Goal: Task Accomplishment & Management: Complete application form

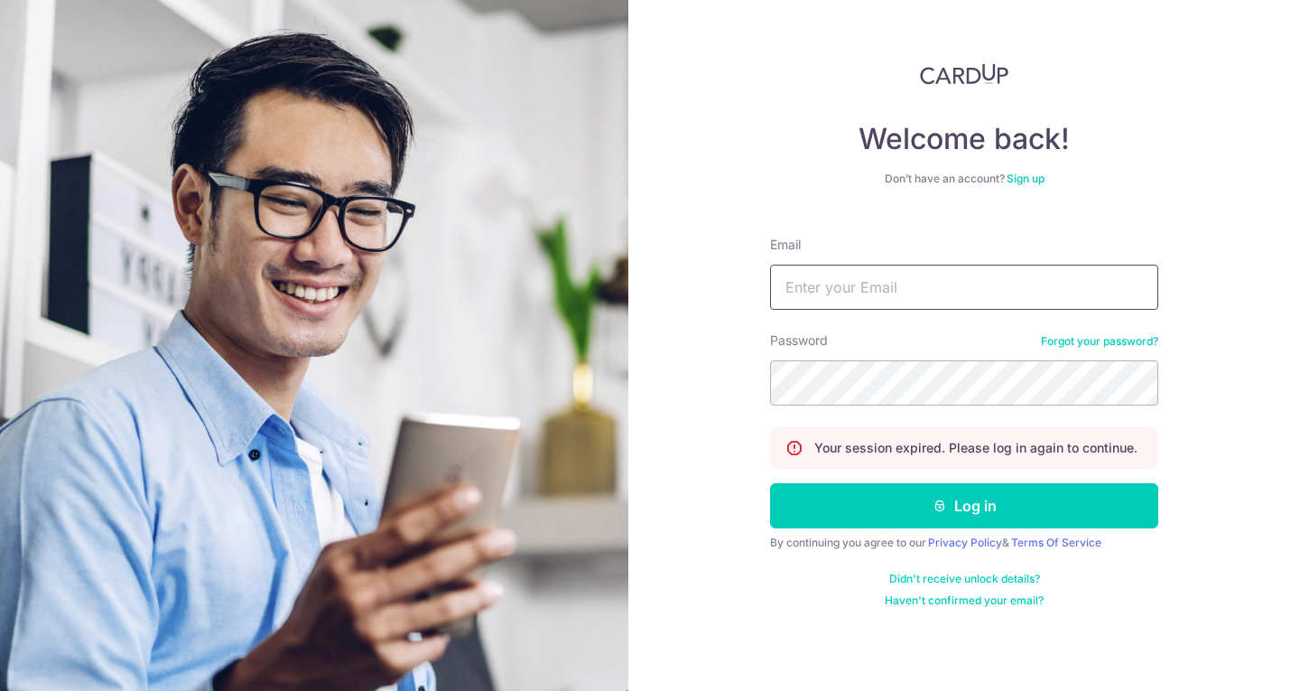
click at [879, 273] on input "Email" at bounding box center [964, 286] width 388 height 45
click at [898, 289] on input "Email" at bounding box center [964, 286] width 388 height 45
type input "[EMAIL_ADDRESS][DOMAIN_NAME]"
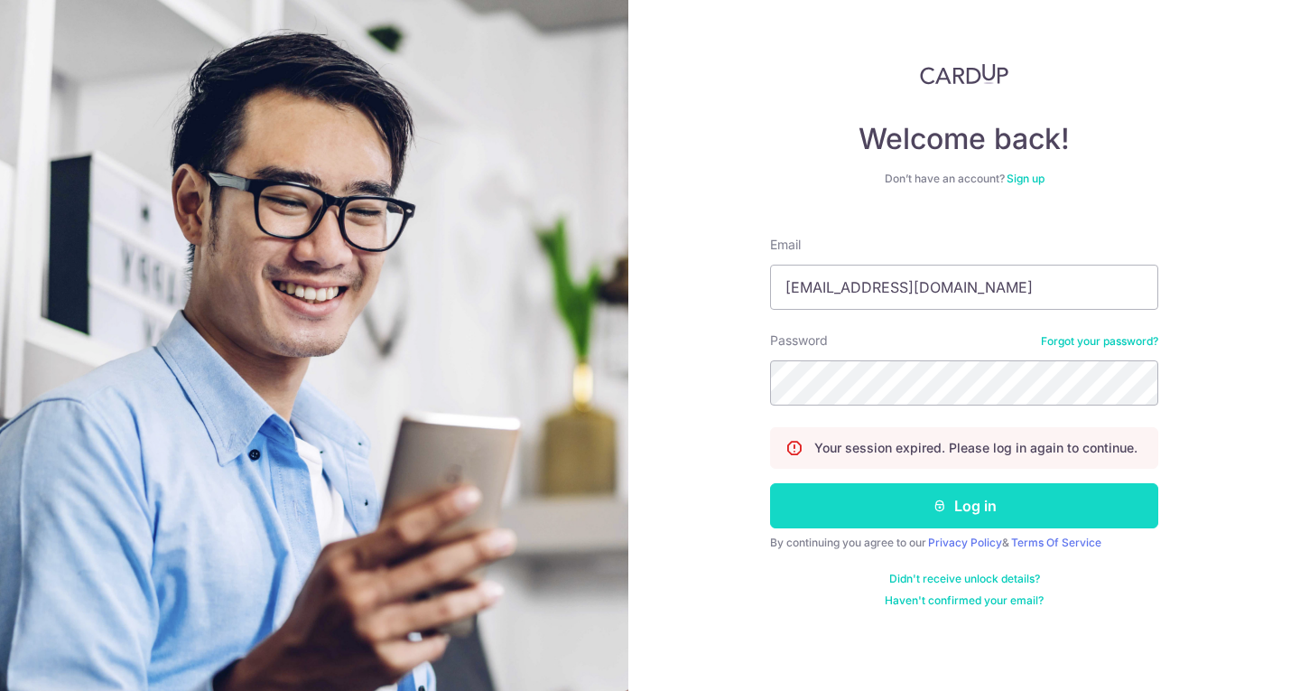
click at [921, 527] on button "Log in" at bounding box center [964, 505] width 388 height 45
click at [923, 519] on button "Log in" at bounding box center [964, 505] width 388 height 45
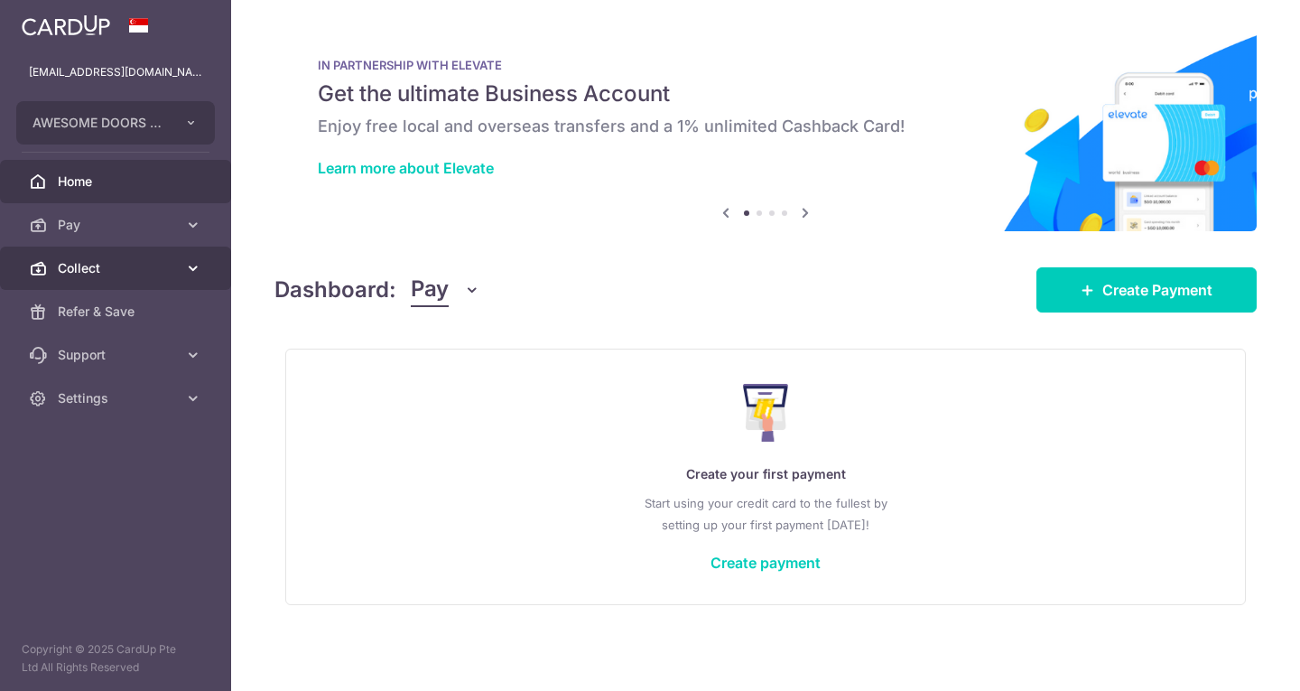
click at [115, 281] on link "Collect" at bounding box center [115, 267] width 231 height 43
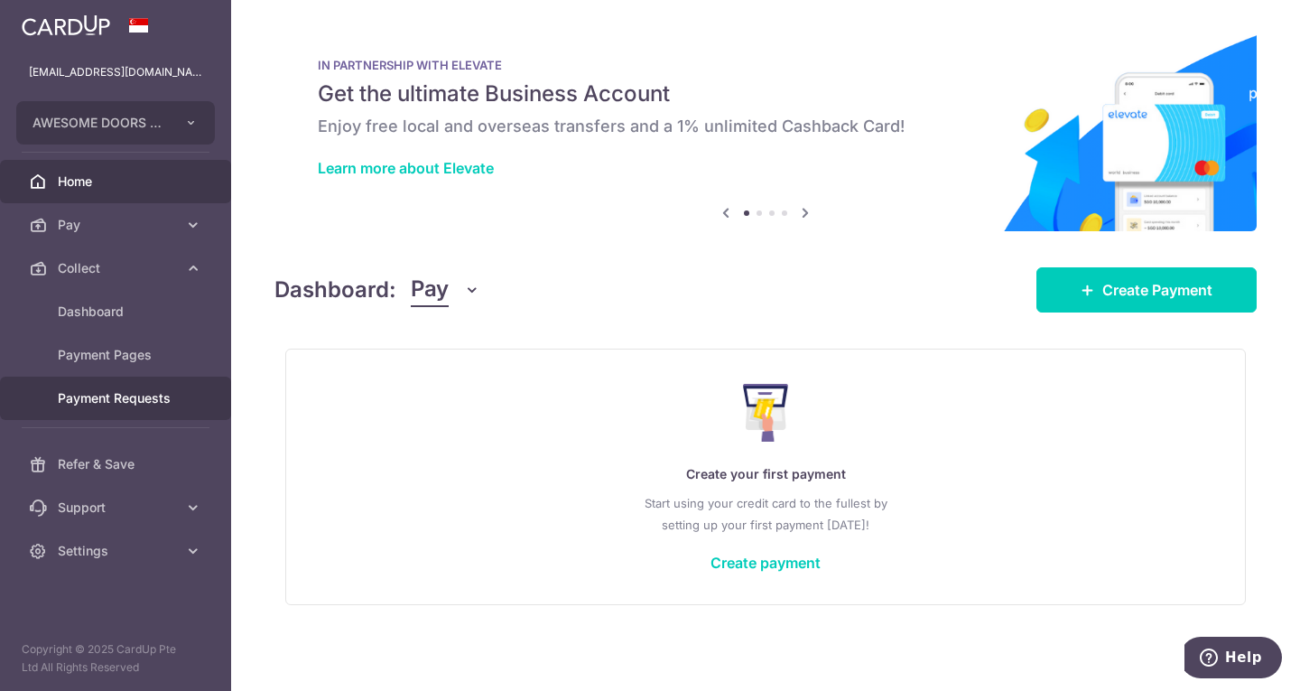
click at [125, 403] on span "Payment Requests" at bounding box center [117, 398] width 119 height 18
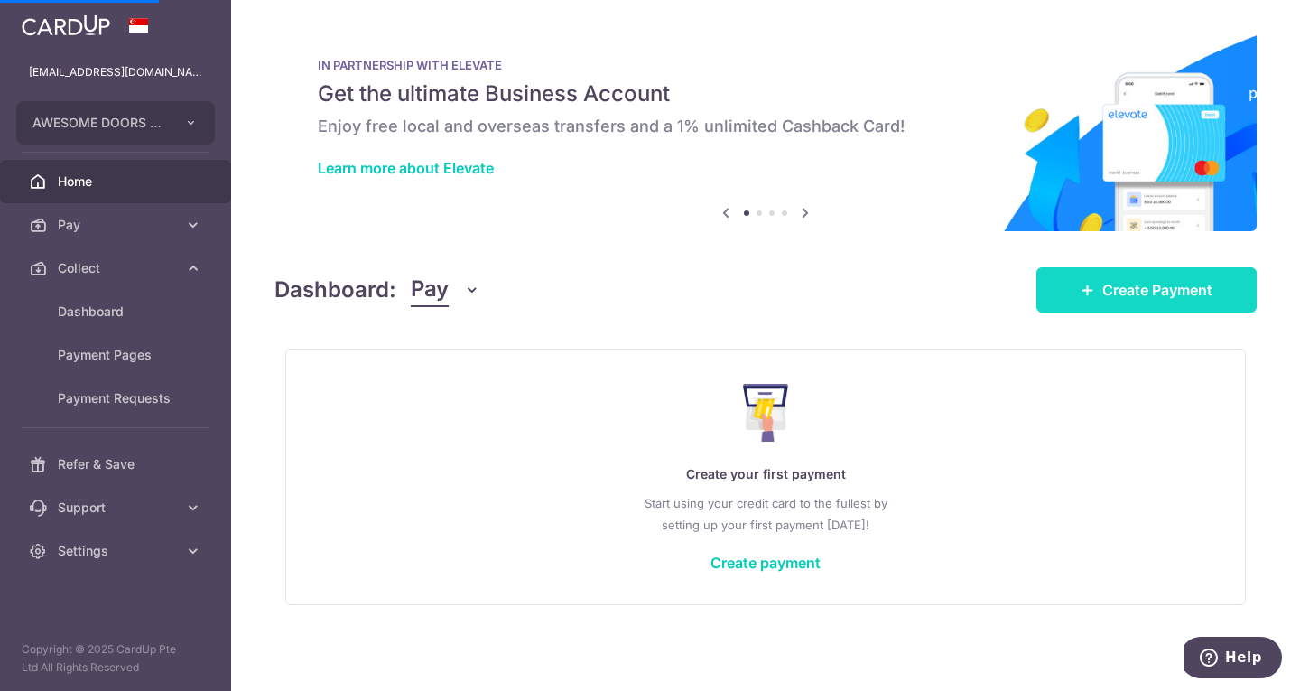
click at [1072, 292] on link "Create Payment" at bounding box center [1146, 289] width 220 height 45
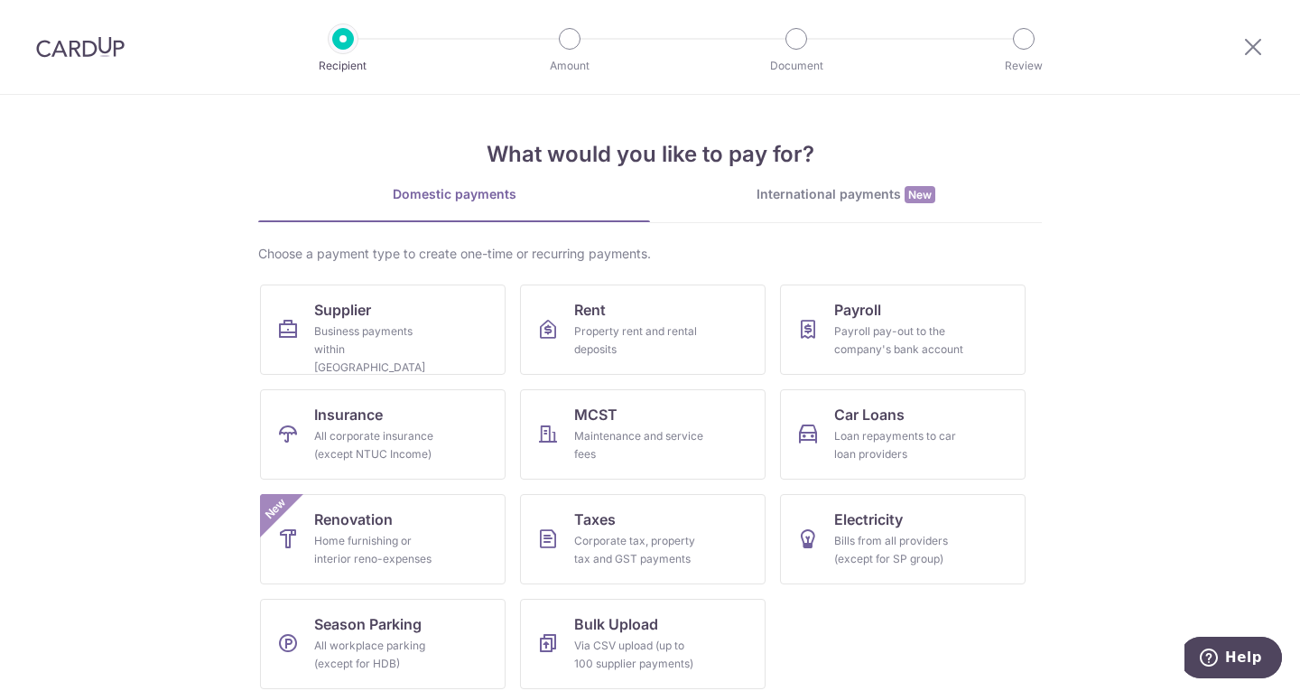
click at [79, 47] on img at bounding box center [80, 47] width 88 height 22
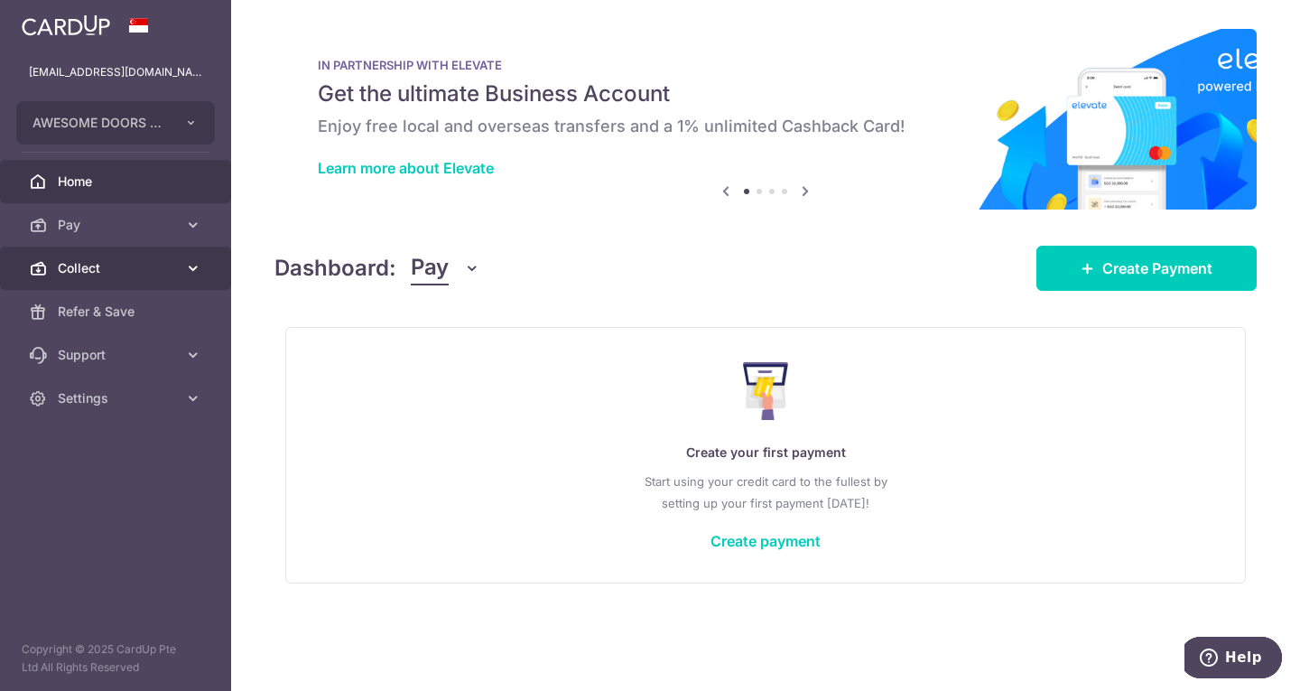
click at [201, 270] on icon at bounding box center [193, 268] width 18 height 18
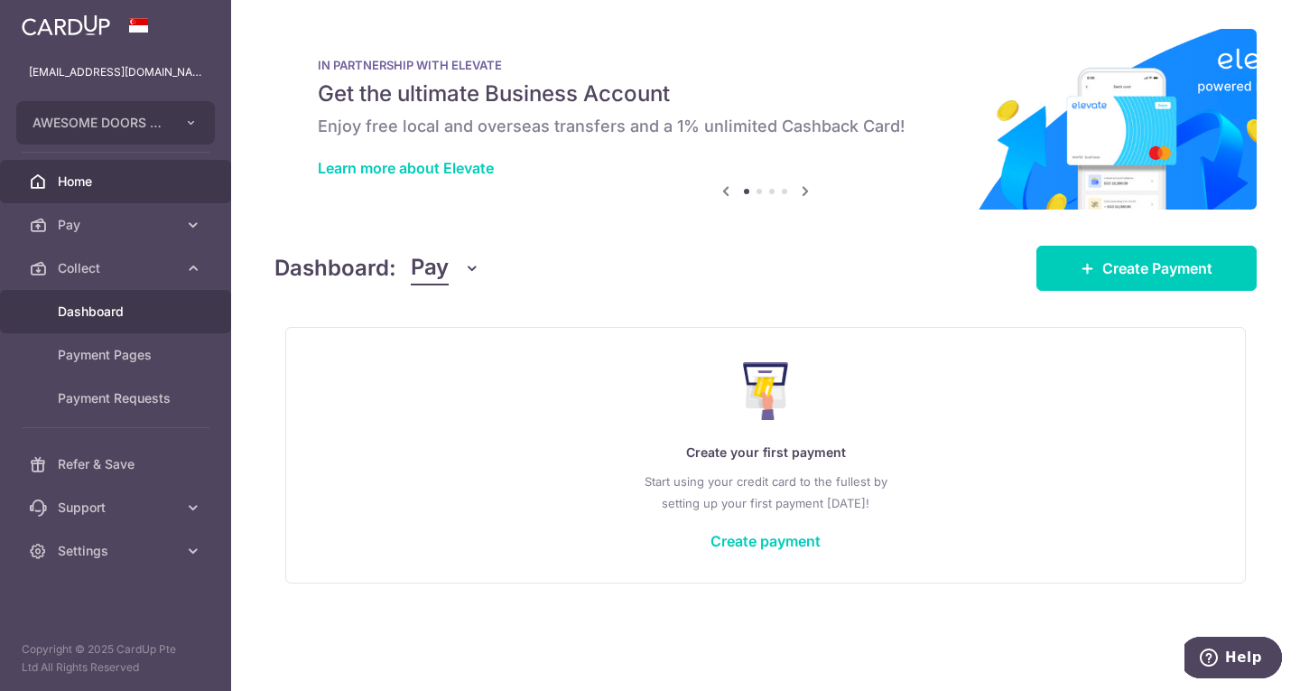
click at [111, 324] on link "Dashboard" at bounding box center [115, 311] width 231 height 43
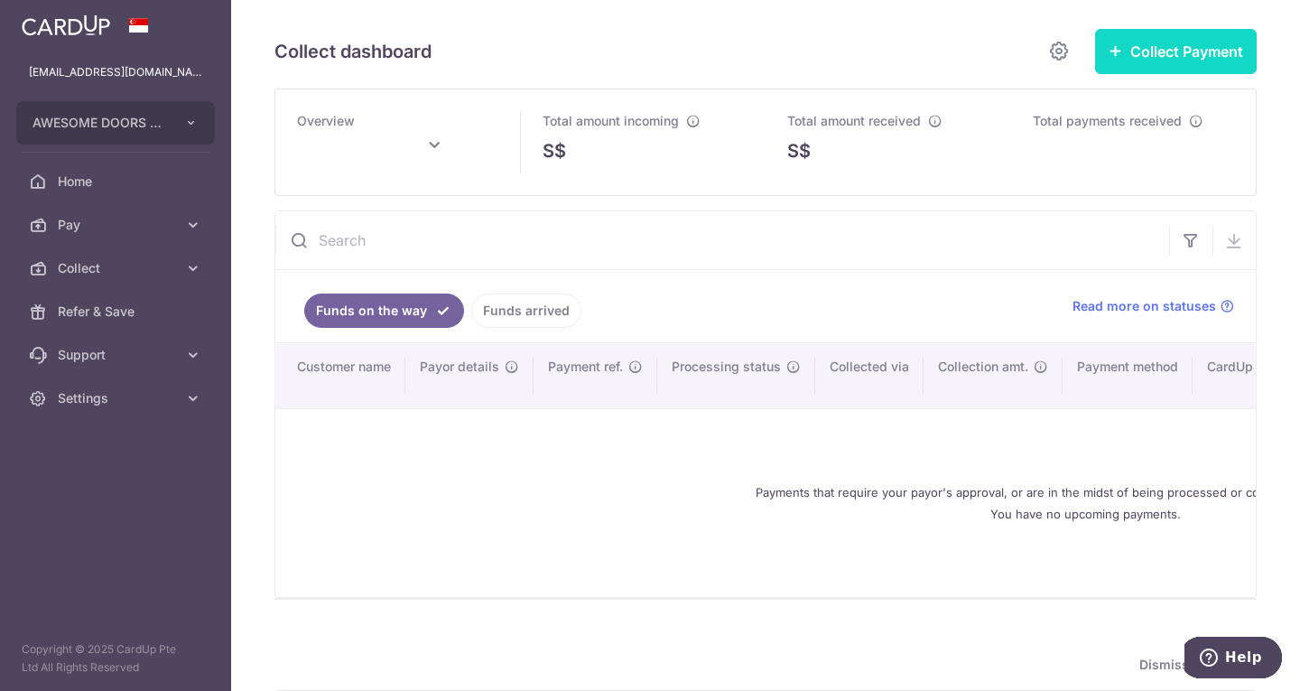
click at [1191, 52] on button "Collect Payment" at bounding box center [1176, 51] width 162 height 45
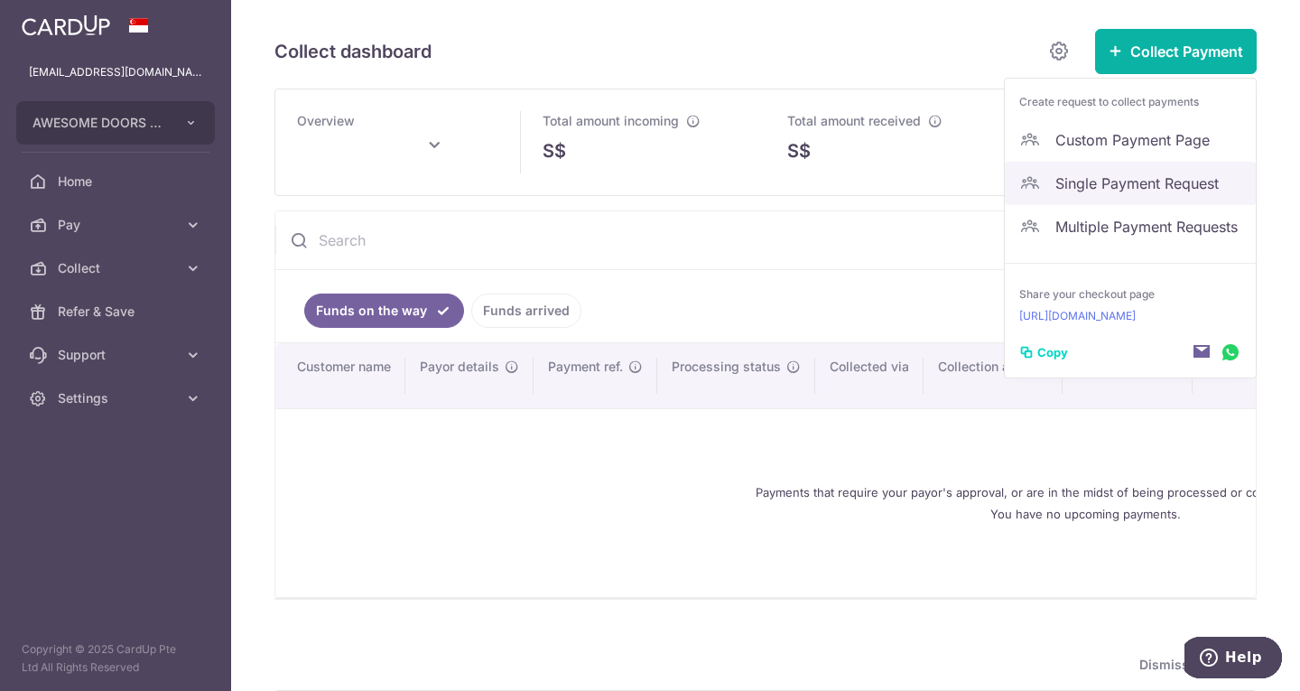
click at [1126, 177] on span "Single Payment Request" at bounding box center [1148, 183] width 186 height 22
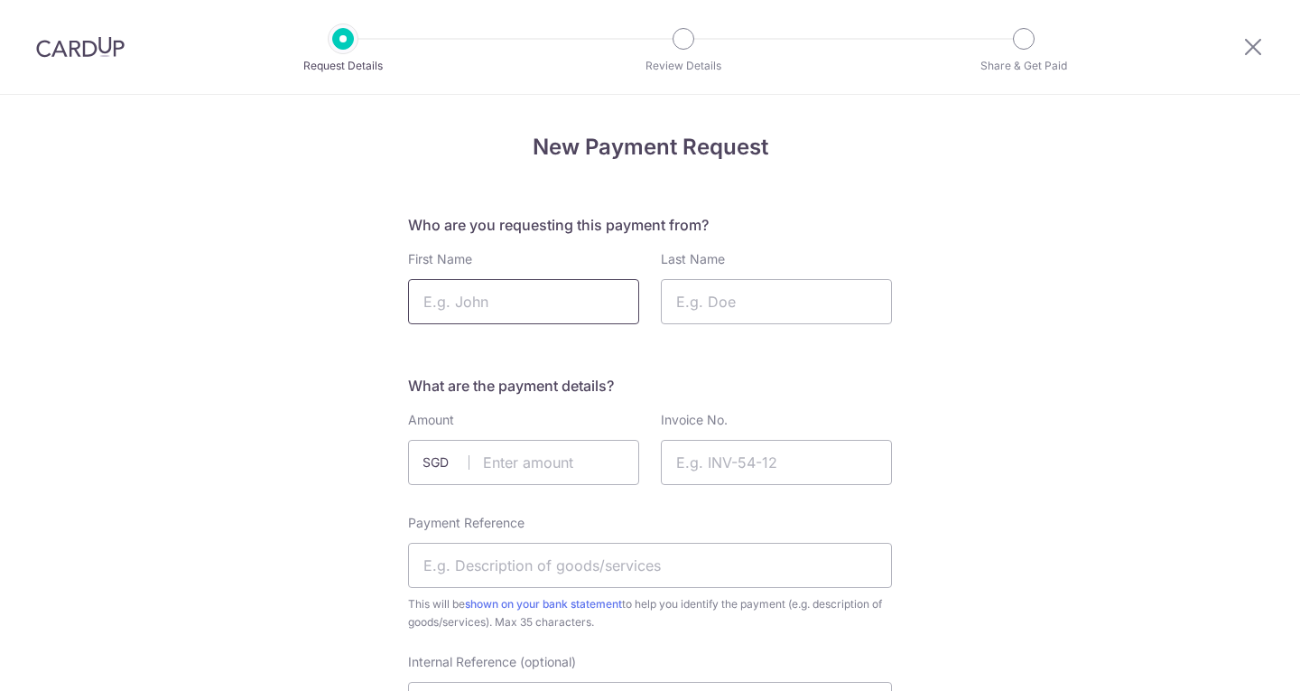
click at [450, 304] on input "First Name" at bounding box center [523, 301] width 231 height 45
type input "[PERSON_NAME]"
type input "Yeo"
click at [496, 450] on input "text" at bounding box center [523, 462] width 231 height 45
type input "6000.00"
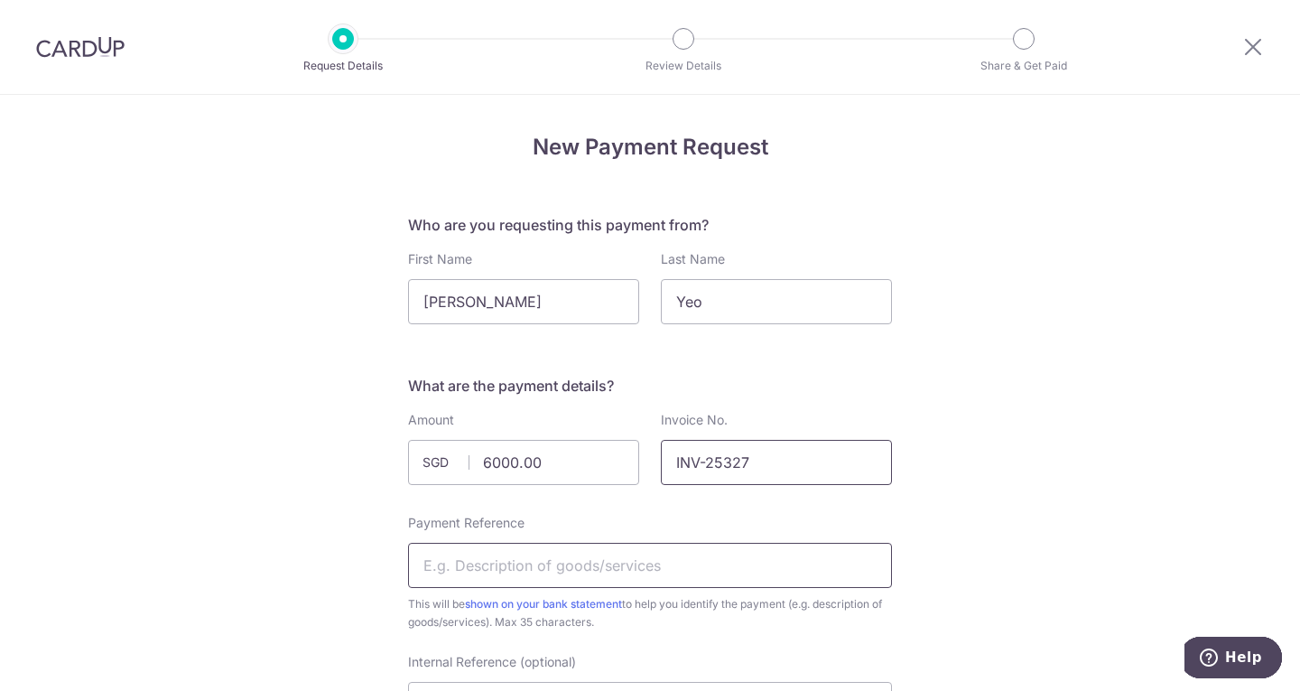
type input "INV-25327"
click at [562, 564] on input "Payment Reference" at bounding box center [650, 565] width 484 height 45
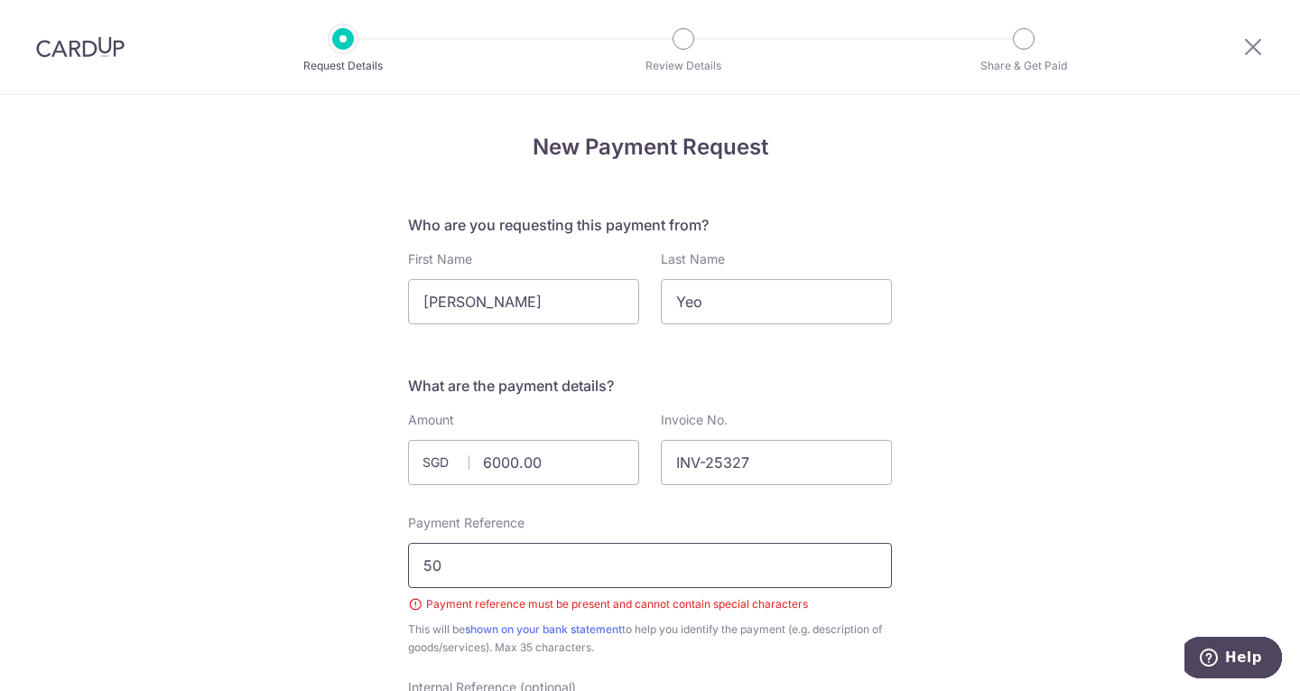
type input "5"
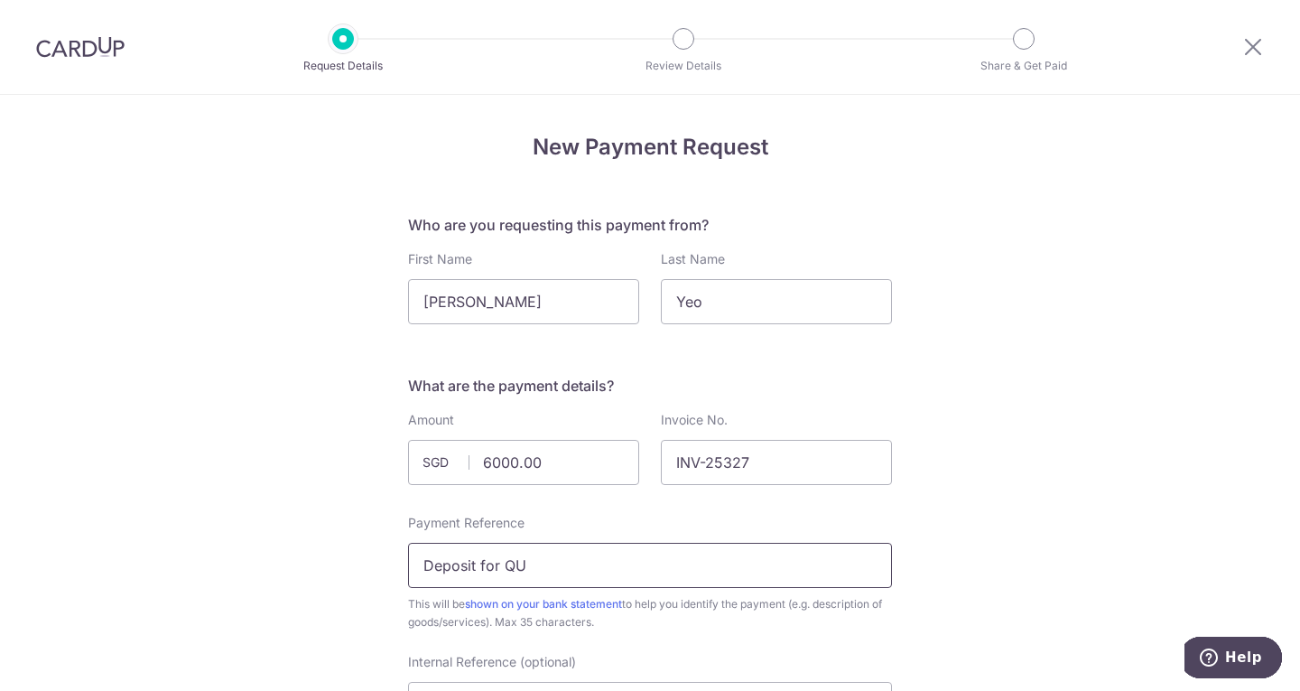
click at [670, 558] on input "Deposit for QU" at bounding box center [650, 565] width 484 height 45
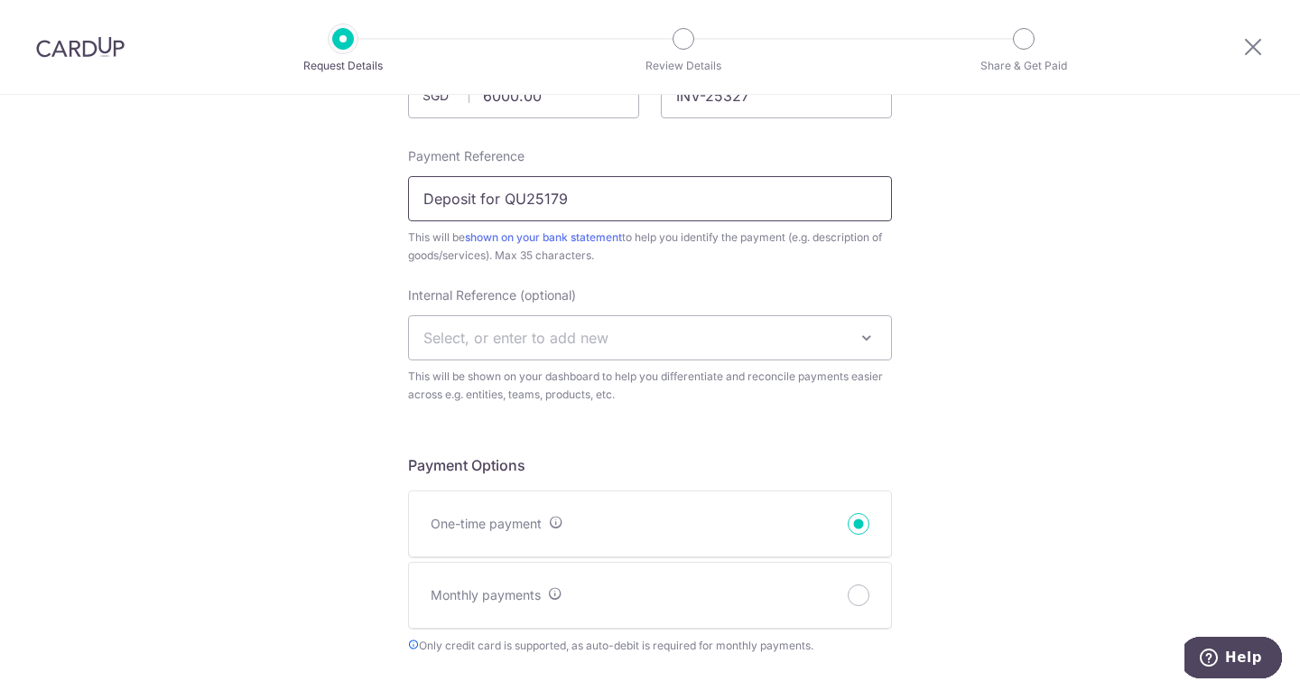
scroll to position [271, 0]
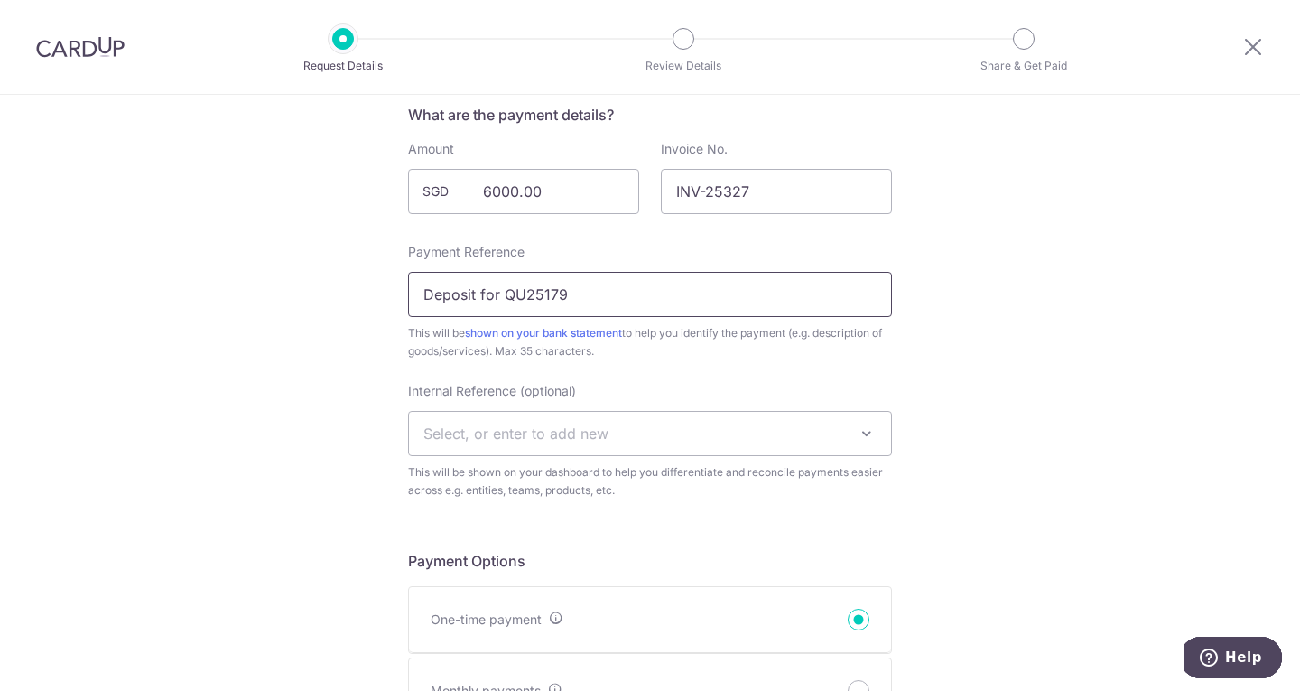
type input "Deposit for QU25179"
click at [622, 439] on span "Select, or enter to add new" at bounding box center [650, 433] width 482 height 43
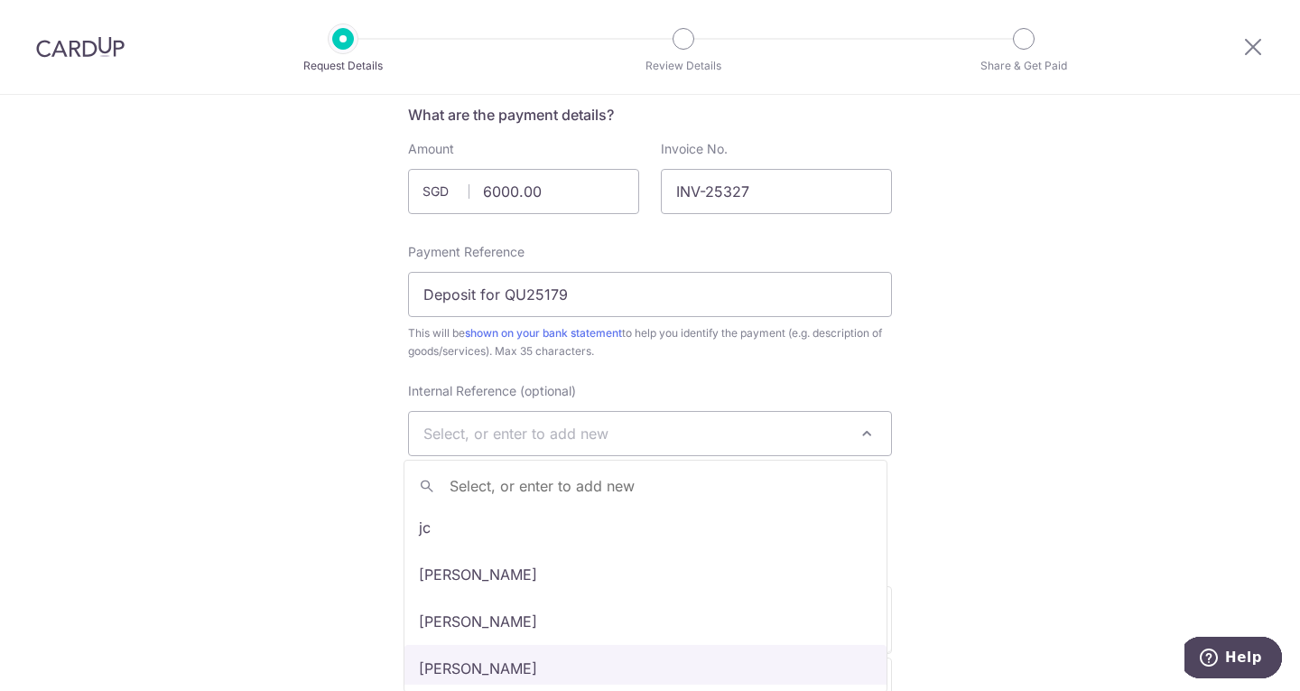
select select "[PERSON_NAME]"
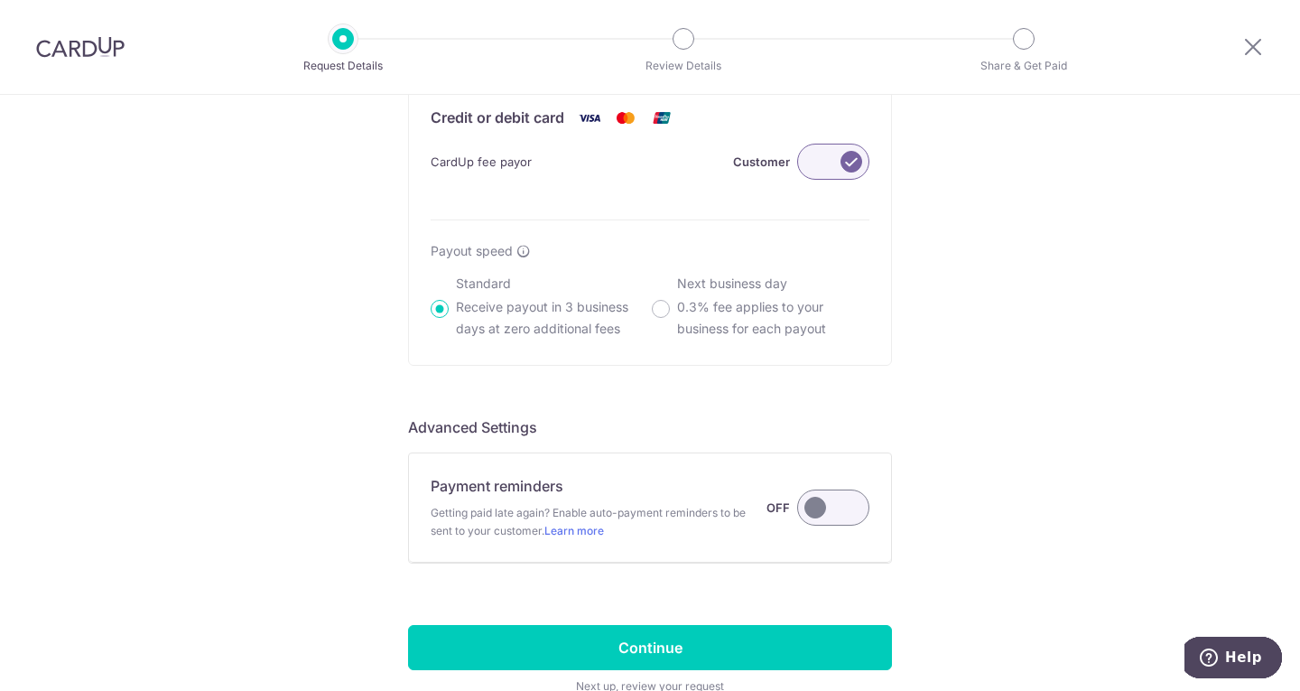
scroll to position [1173, 0]
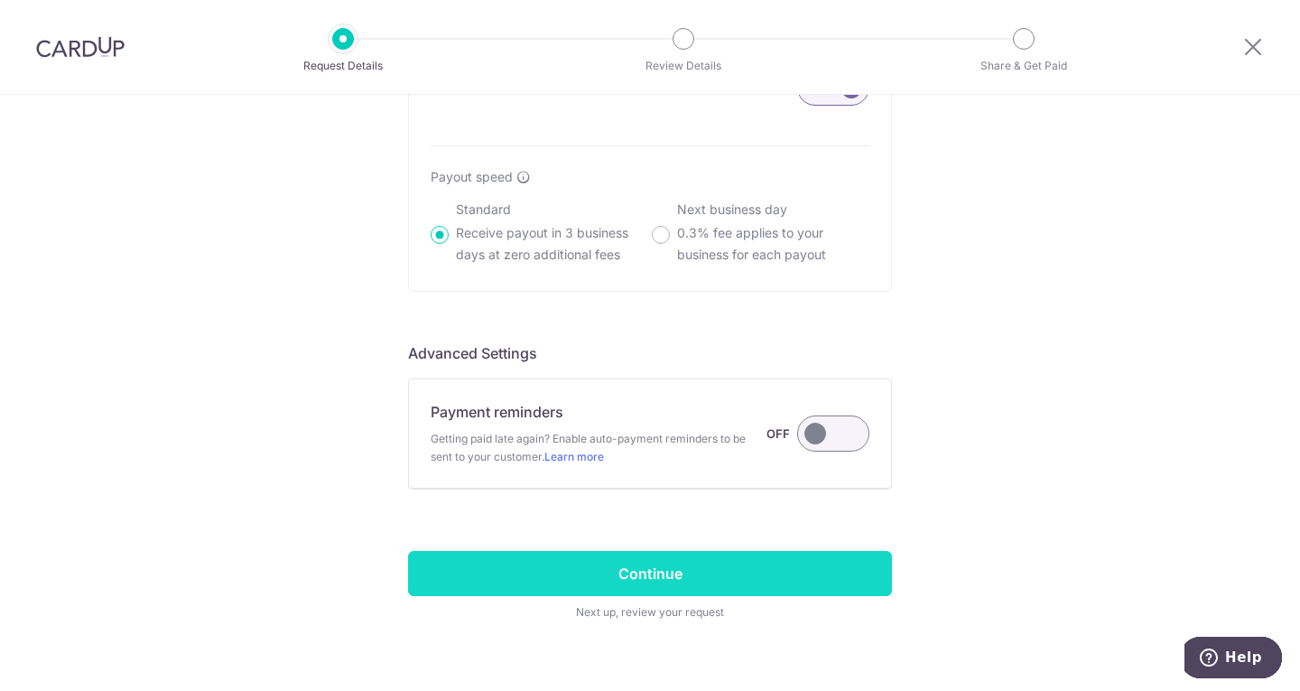
click at [671, 576] on input "Continue" at bounding box center [650, 573] width 484 height 45
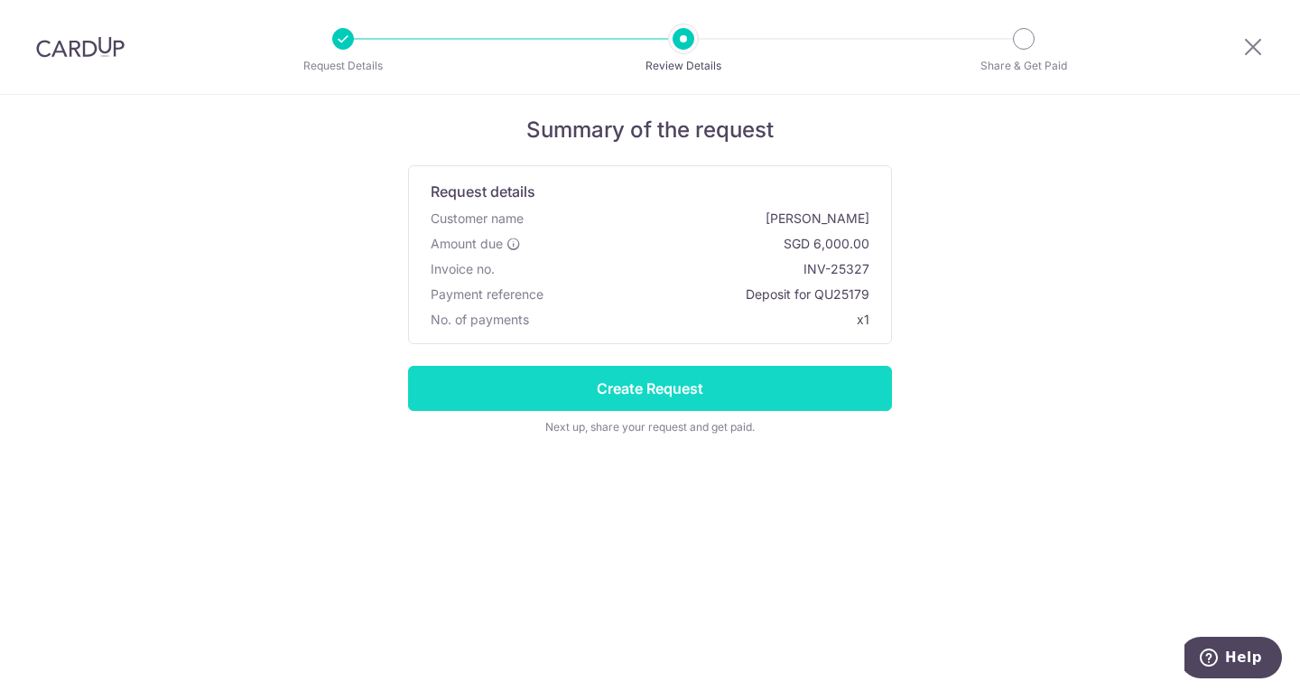
click at [649, 396] on input "Create Request" at bounding box center [650, 388] width 484 height 45
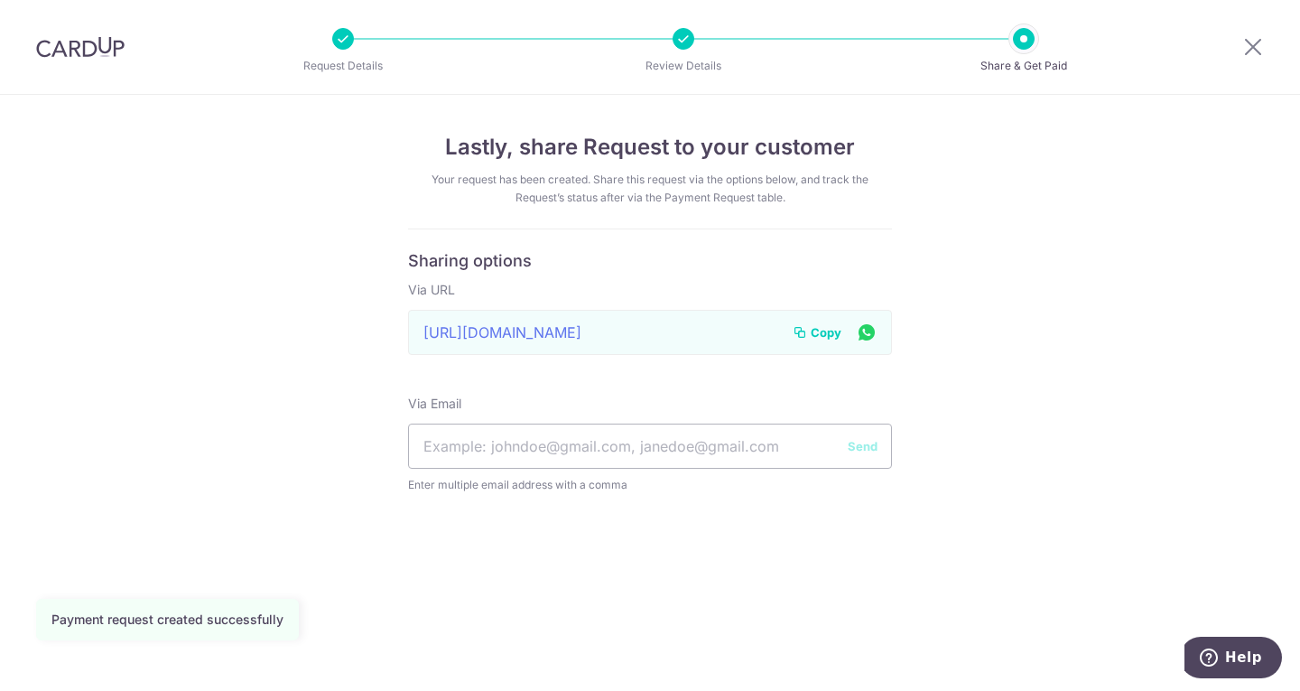
click at [814, 330] on span "Copy" at bounding box center [826, 332] width 31 height 18
click at [543, 450] on input "text" at bounding box center [650, 445] width 484 height 45
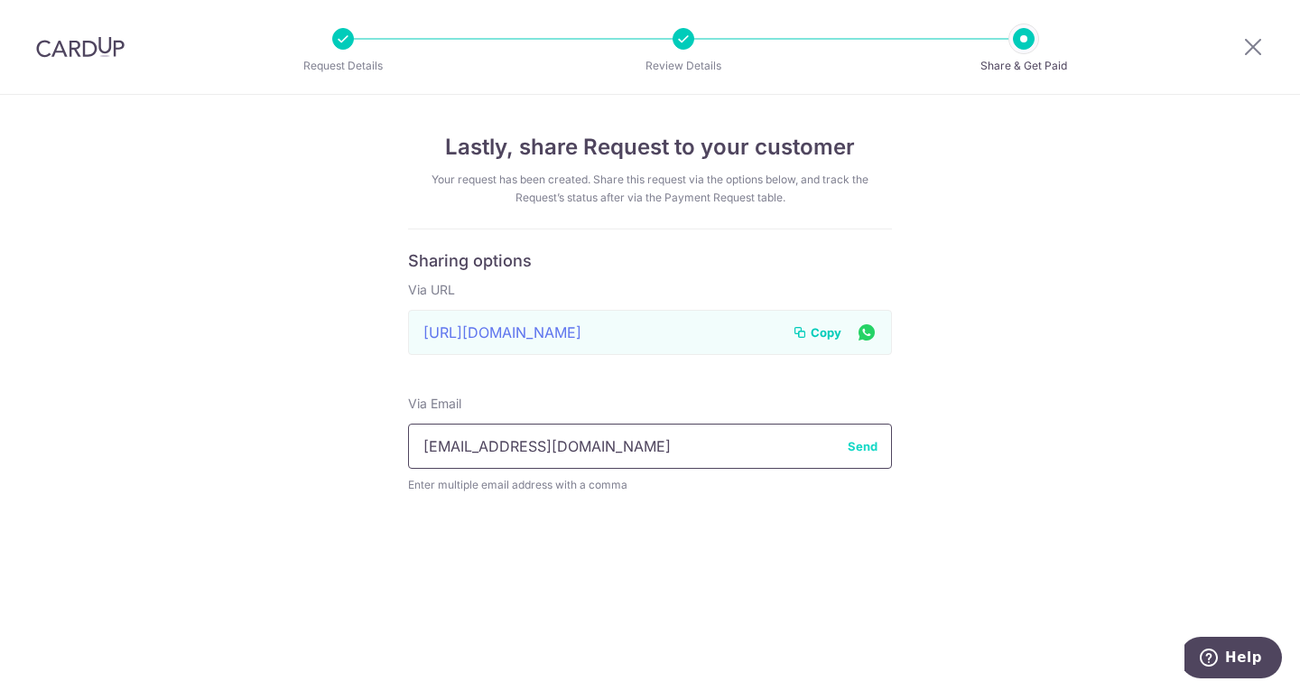
type input "karenchng_py@hotmail.com"
click at [875, 445] on button "Send" at bounding box center [863, 446] width 30 height 18
